Goal: Find specific page/section: Find specific page/section

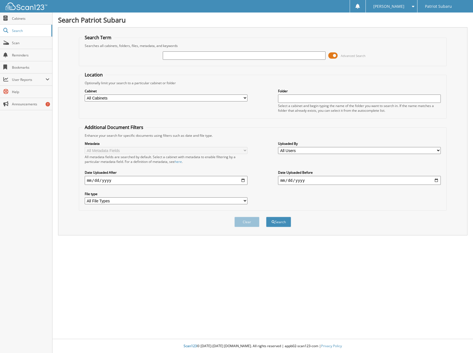
click at [186, 52] on input "text" at bounding box center [244, 55] width 163 height 8
click at [183, 58] on input "text" at bounding box center [244, 55] width 163 height 8
type input "99650"
click at [266, 217] on button "Search" at bounding box center [278, 222] width 25 height 10
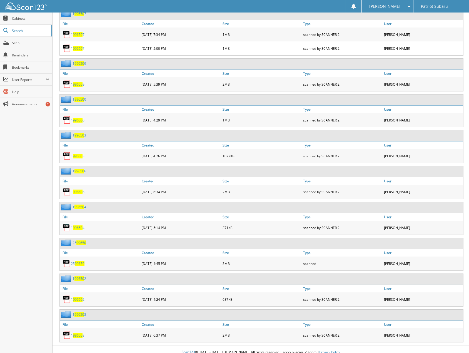
scroll to position [401, 0]
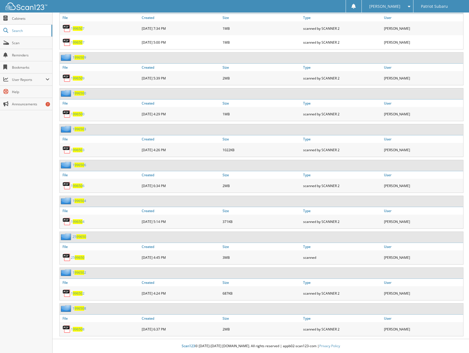
click at [78, 259] on span "99650" at bounding box center [80, 257] width 10 height 5
